Goal: Task Accomplishment & Management: Complete application form

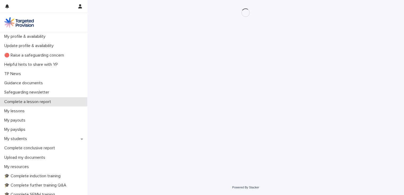
click at [29, 99] on p "Complete a lesson report" at bounding box center [28, 101] width 53 height 5
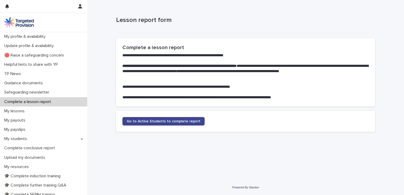
click at [177, 121] on span "Go to Active Students to complete report" at bounding box center [164, 121] width 74 height 4
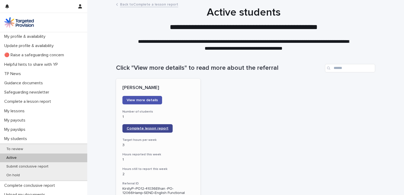
click at [150, 130] on span "Complete lesson report" at bounding box center [148, 129] width 42 height 4
